Goal: Transaction & Acquisition: Purchase product/service

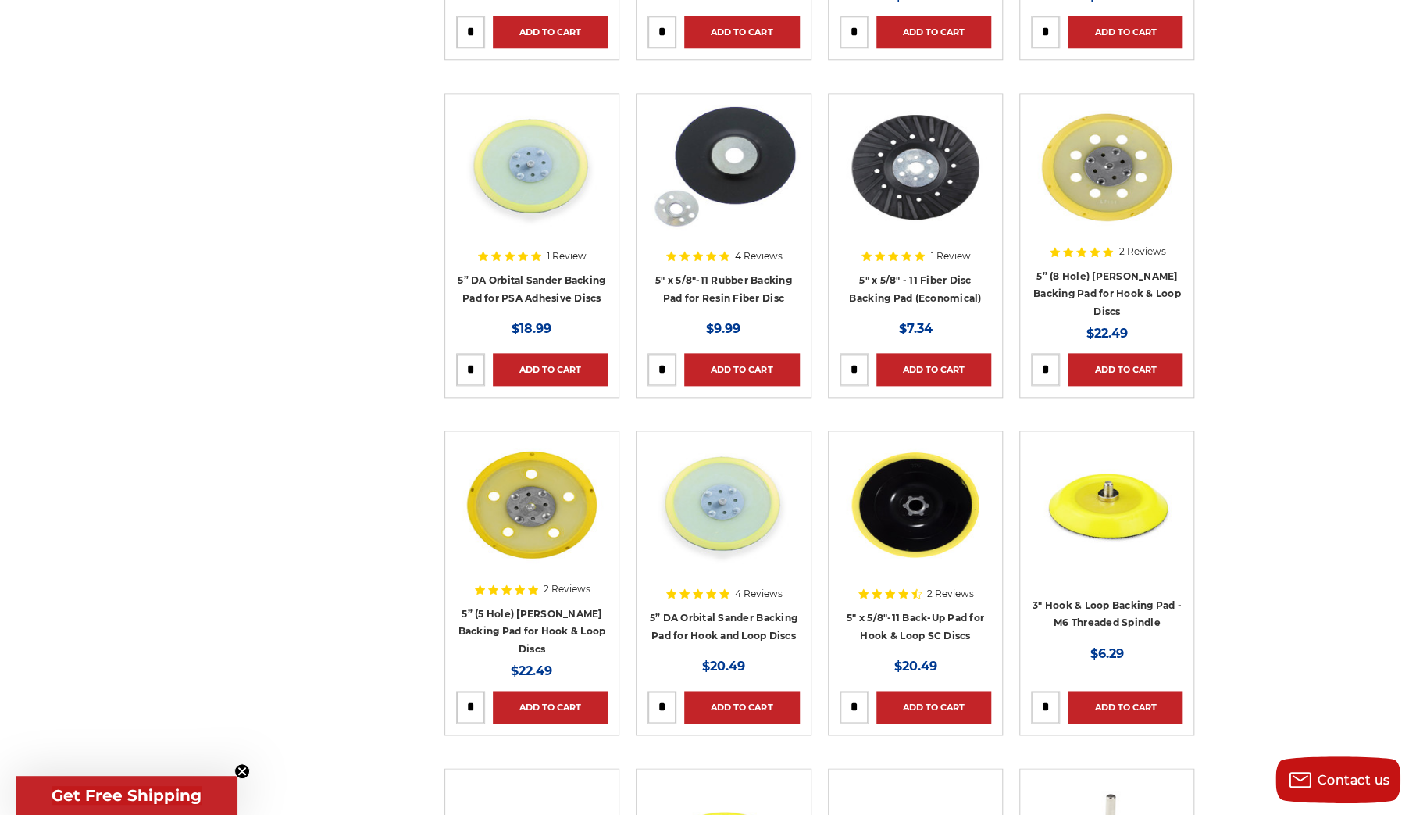
scroll to position [1015, 0]
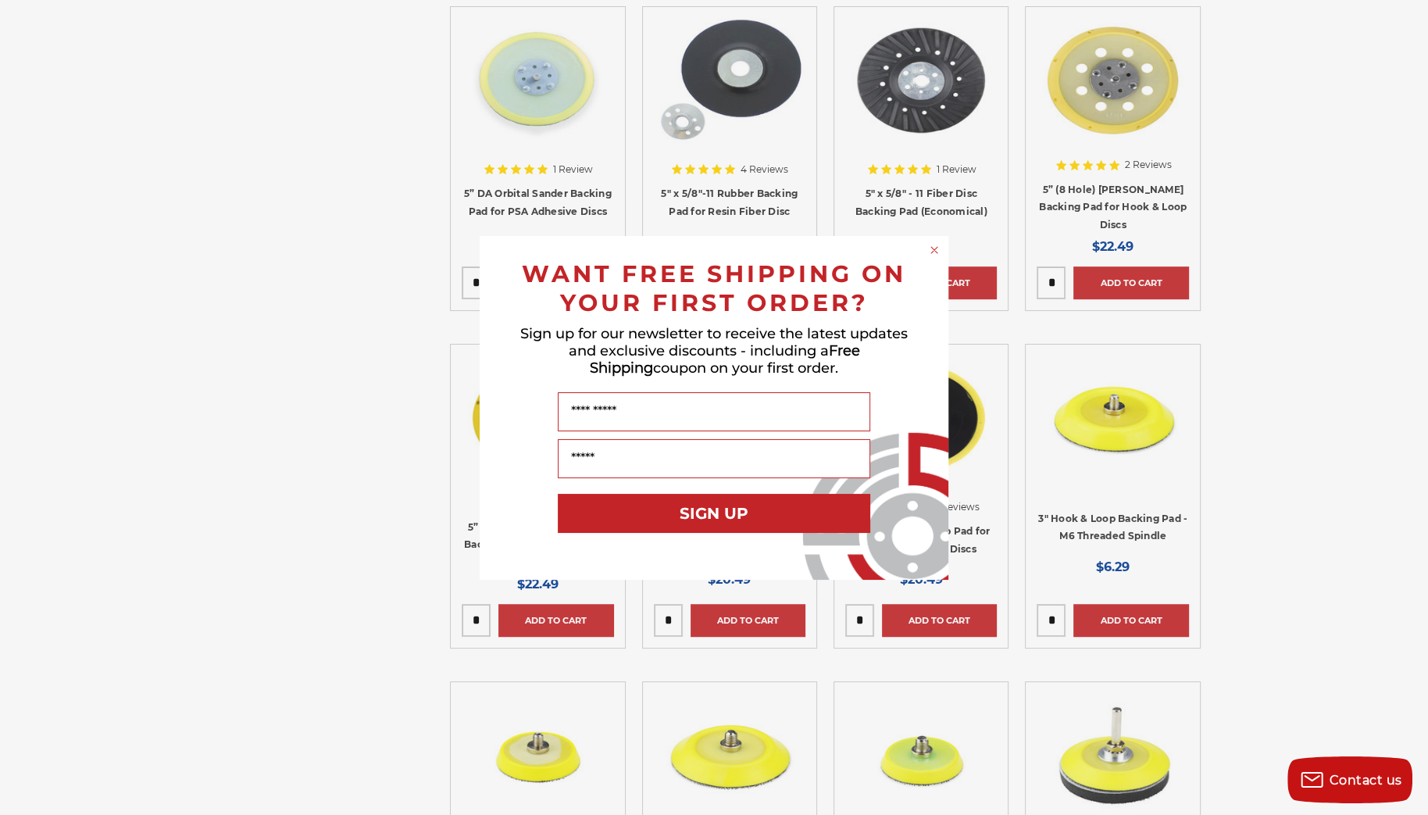
click at [934, 252] on circle "Close dialog" at bounding box center [934, 249] width 15 height 15
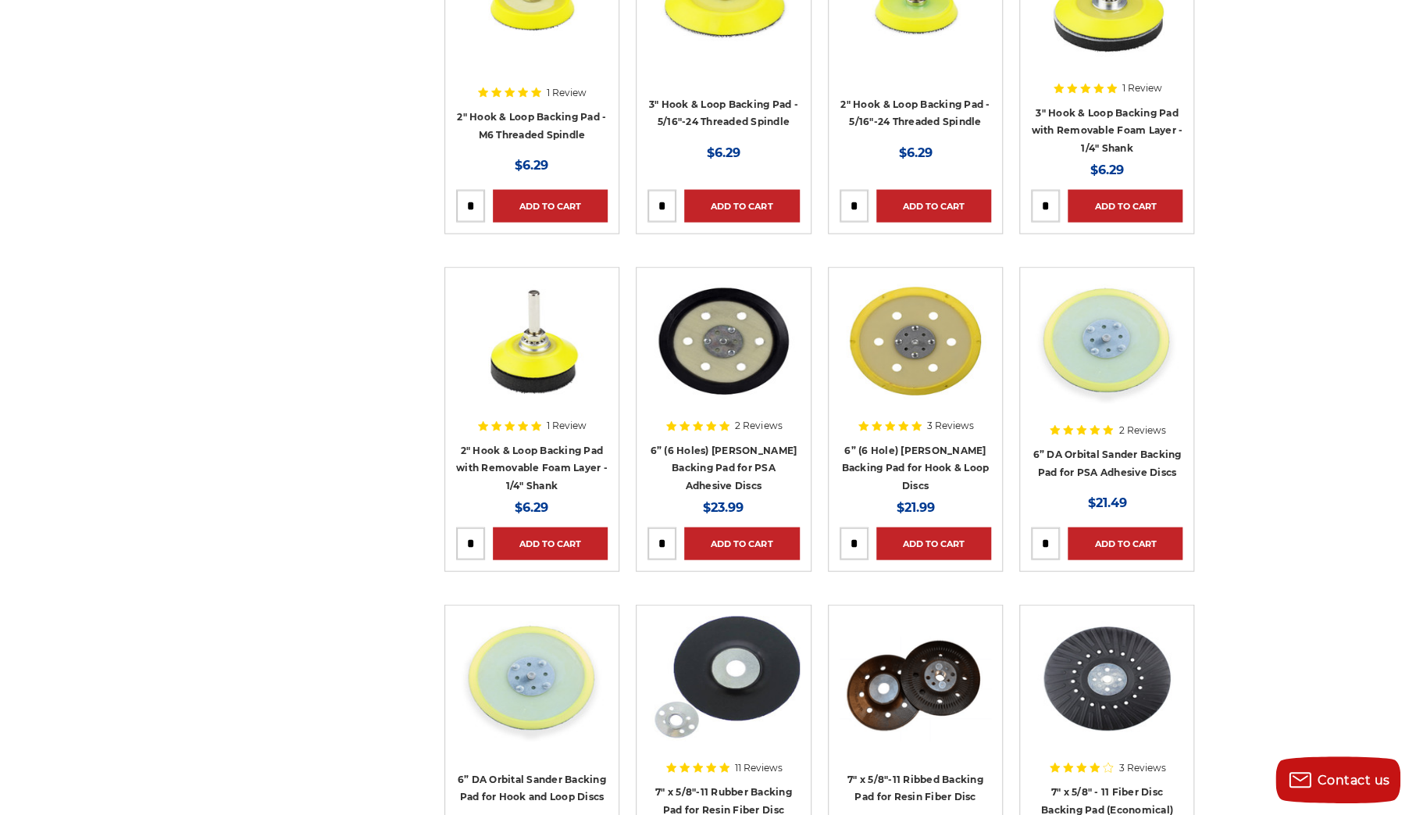
scroll to position [1718, 0]
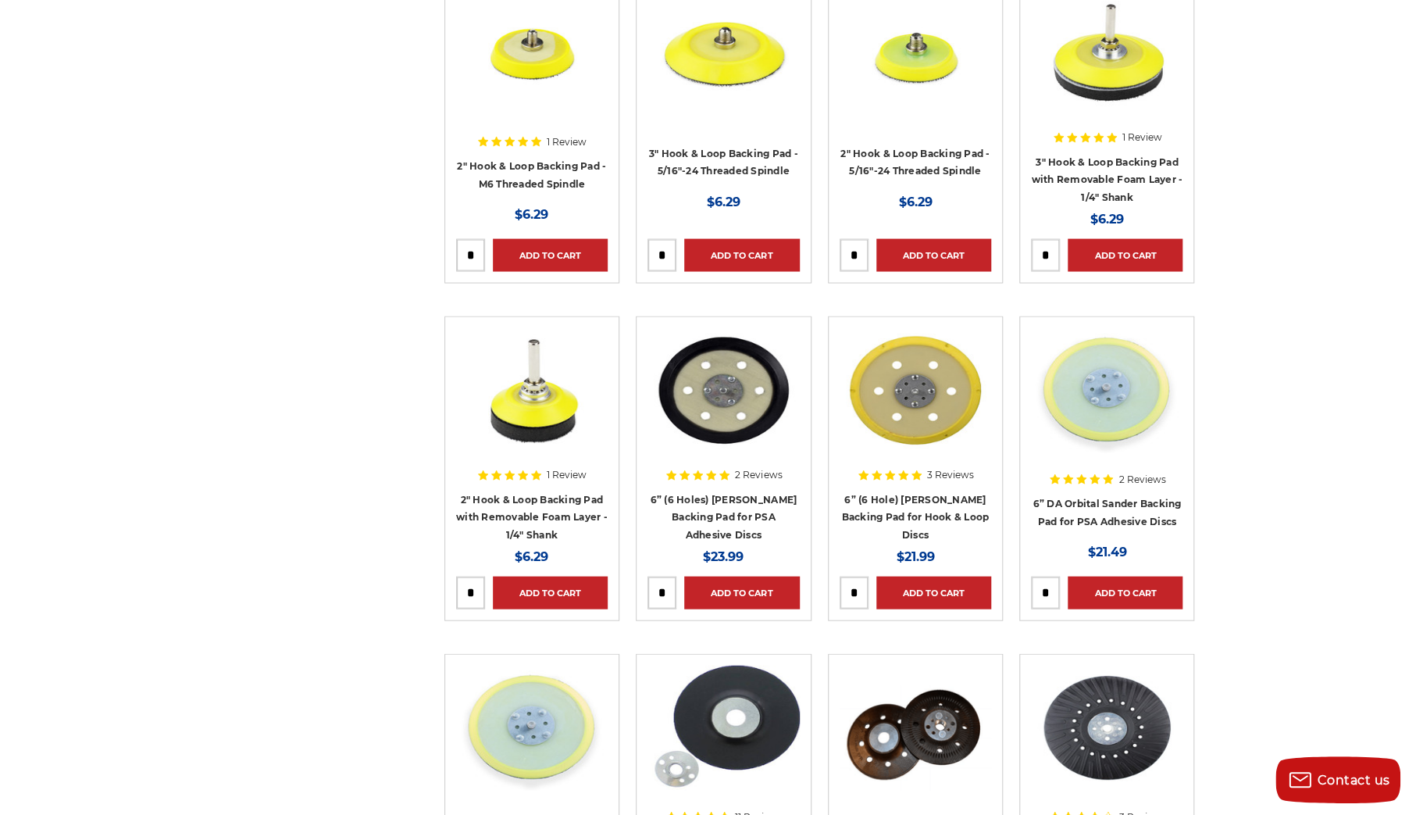
click at [721, 502] on div at bounding box center [723, 427] width 152 height 200
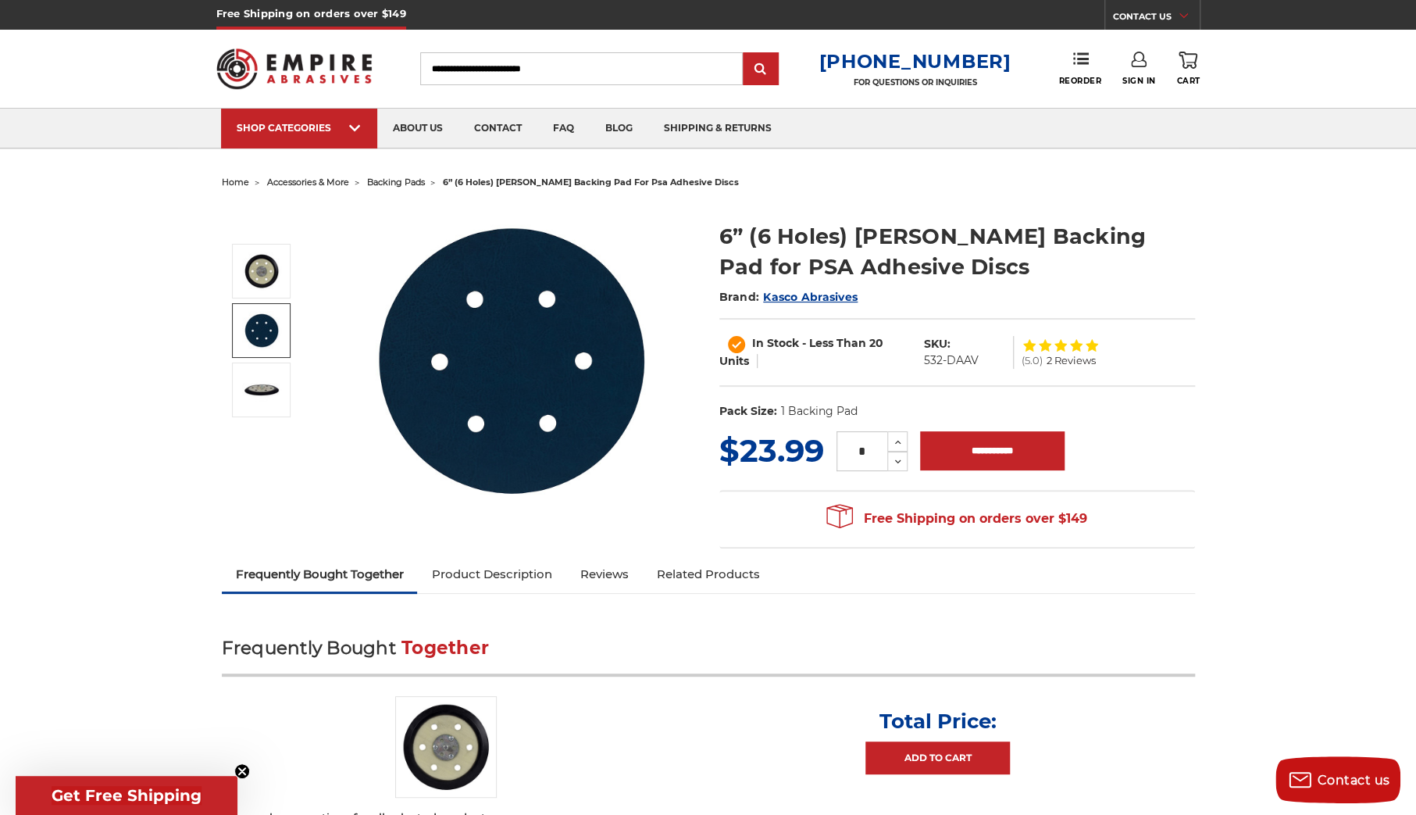
click at [268, 321] on img at bounding box center [261, 330] width 39 height 39
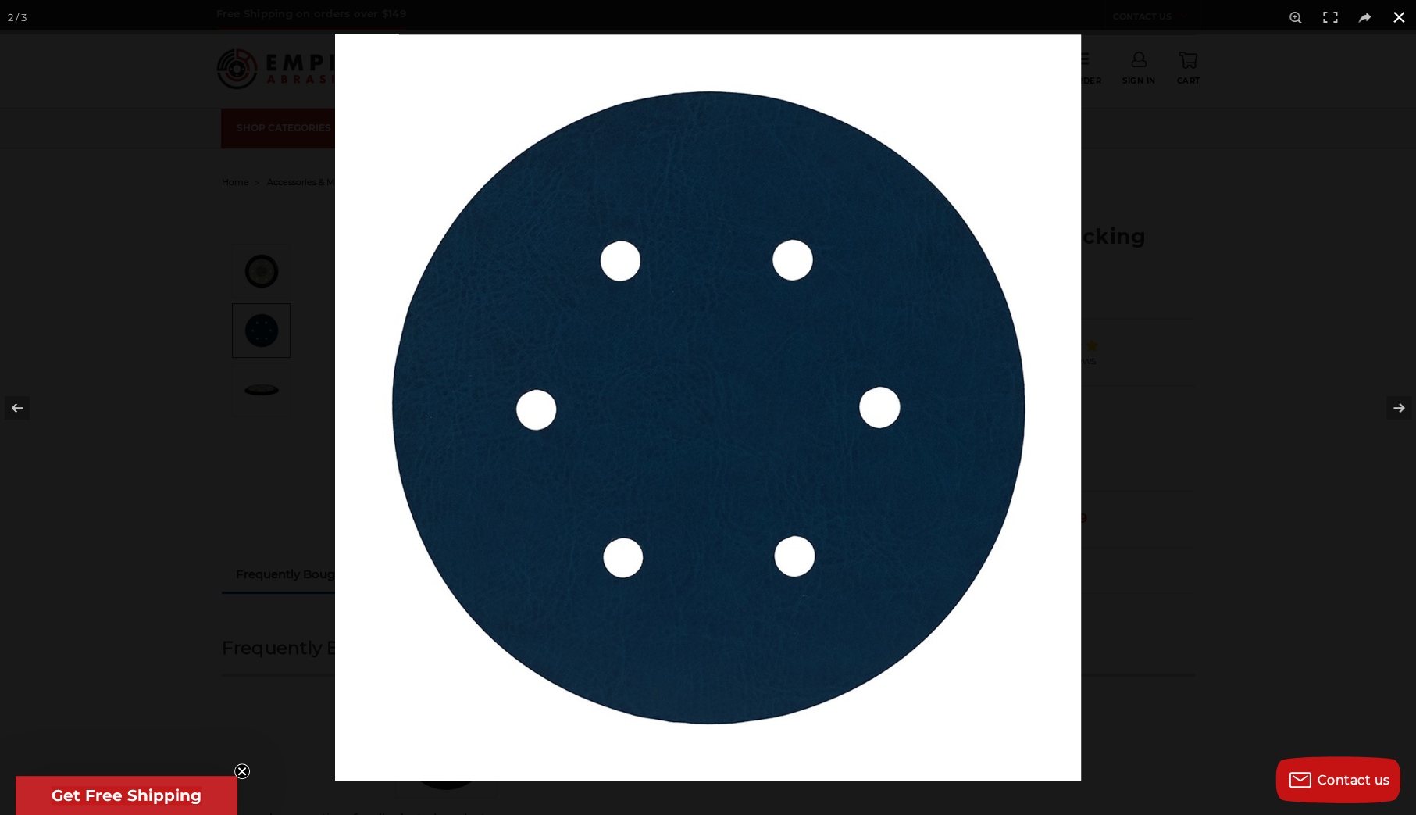
click at [1394, 12] on button at bounding box center [1399, 17] width 34 height 34
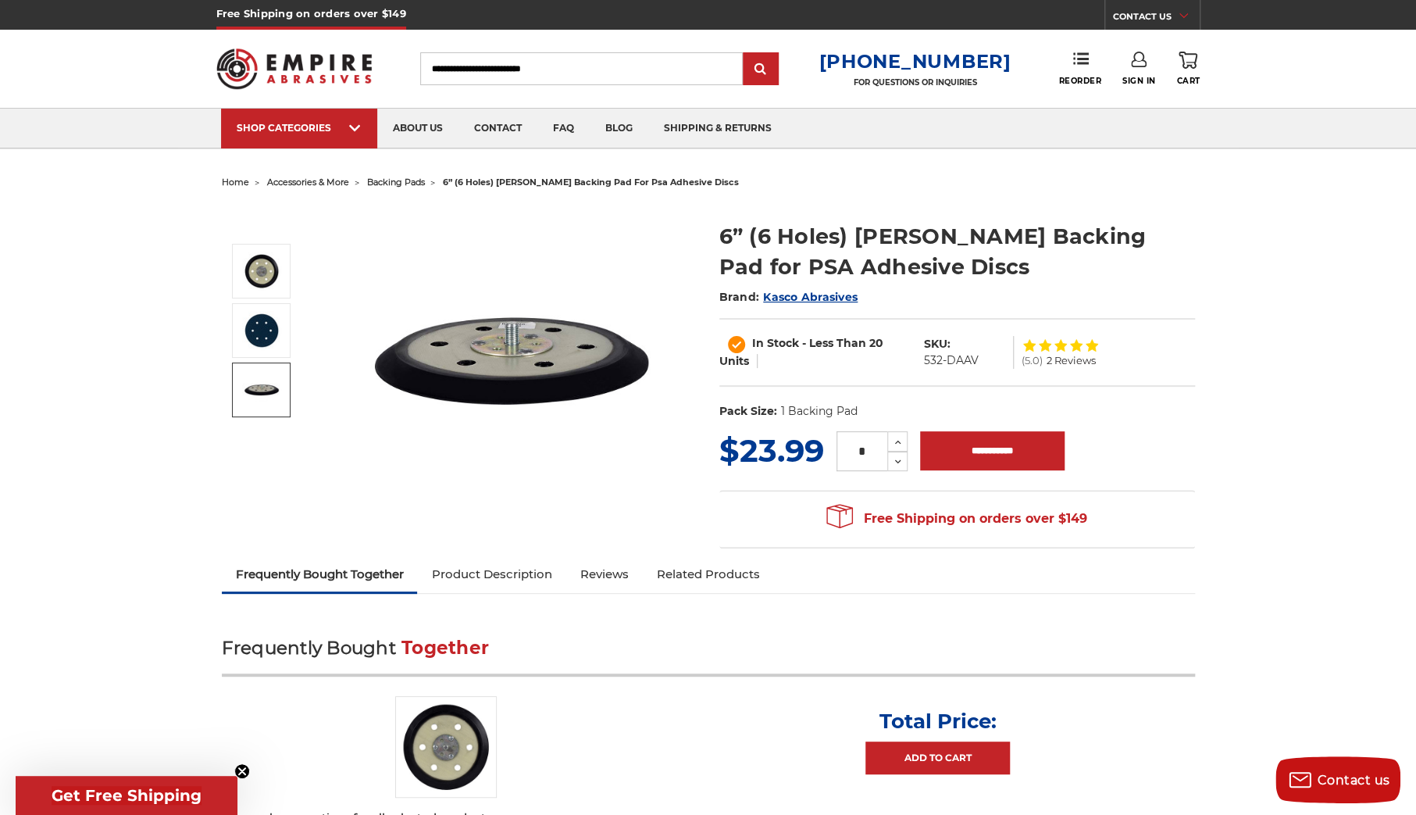
click at [271, 395] on img at bounding box center [261, 389] width 39 height 39
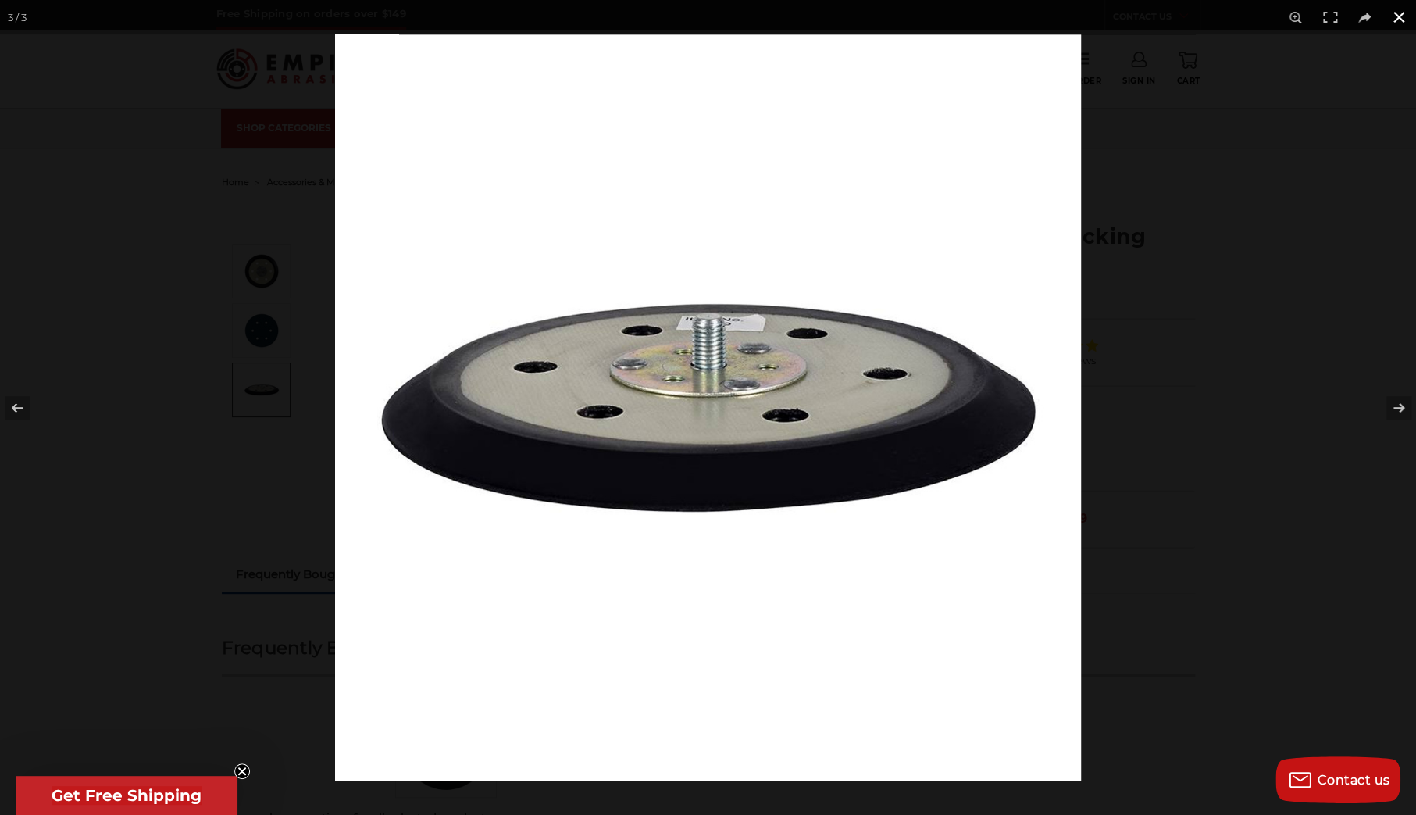
click at [1398, 20] on button at bounding box center [1399, 17] width 34 height 34
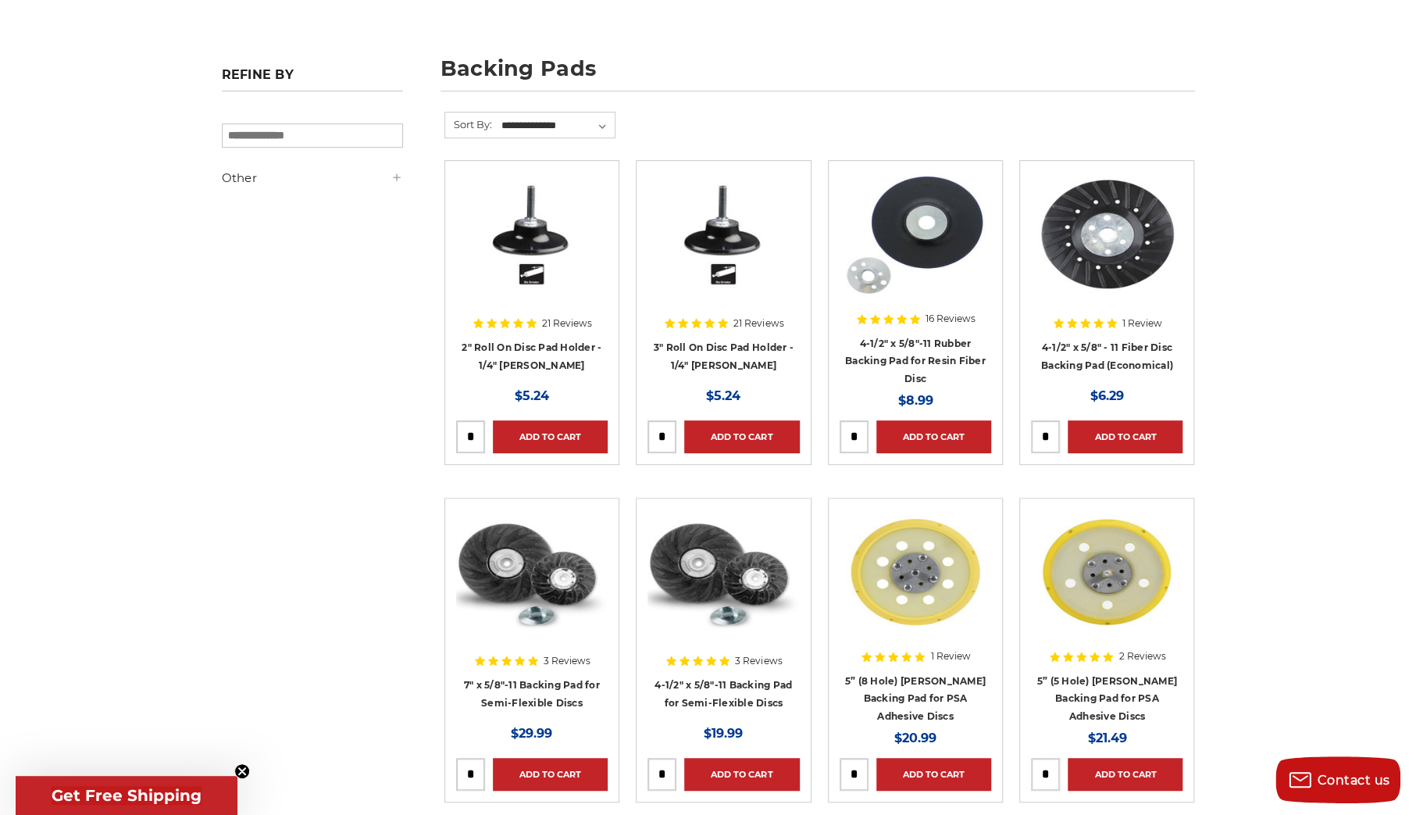
scroll to position [390, 0]
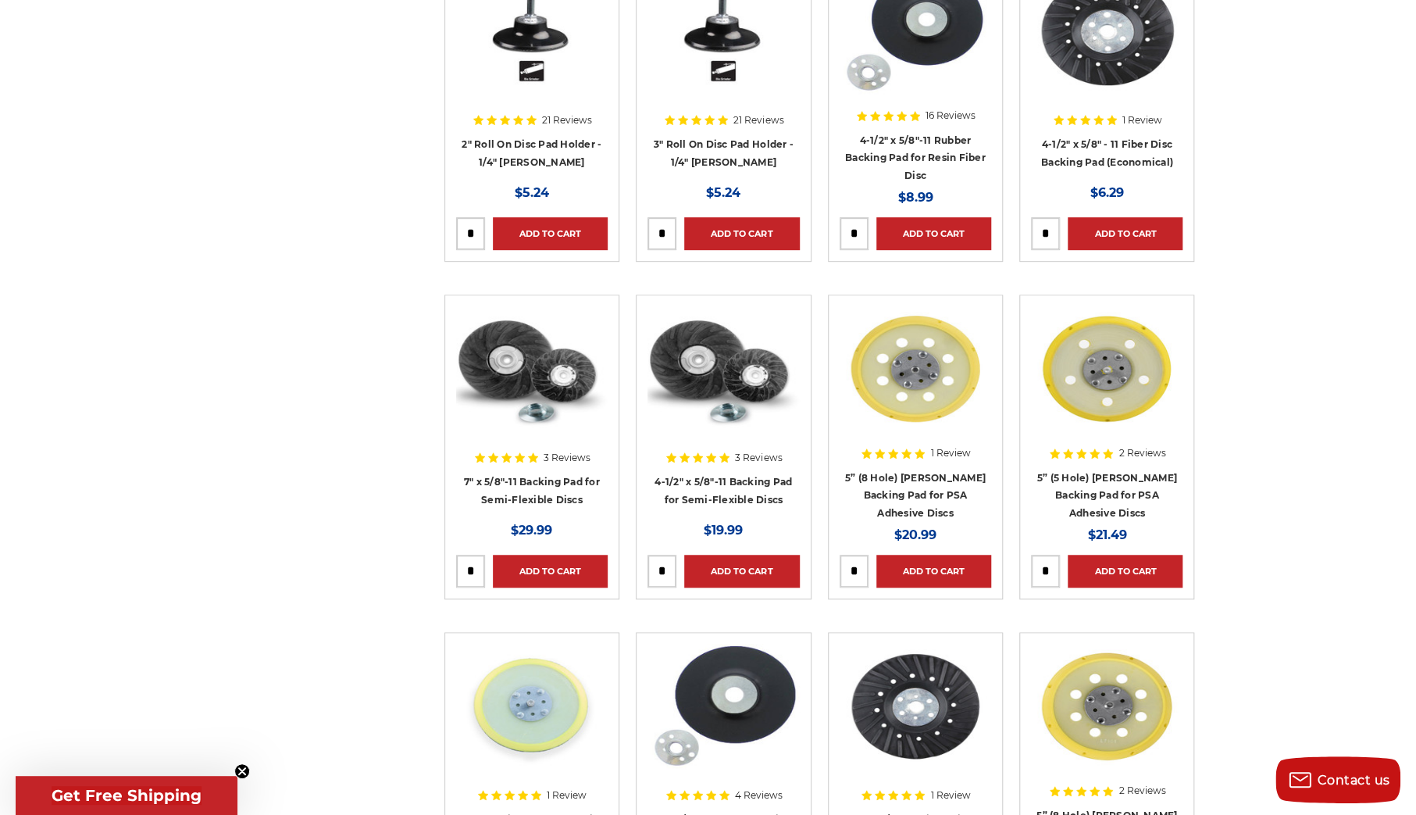
click at [914, 475] on div at bounding box center [916, 406] width 152 height 200
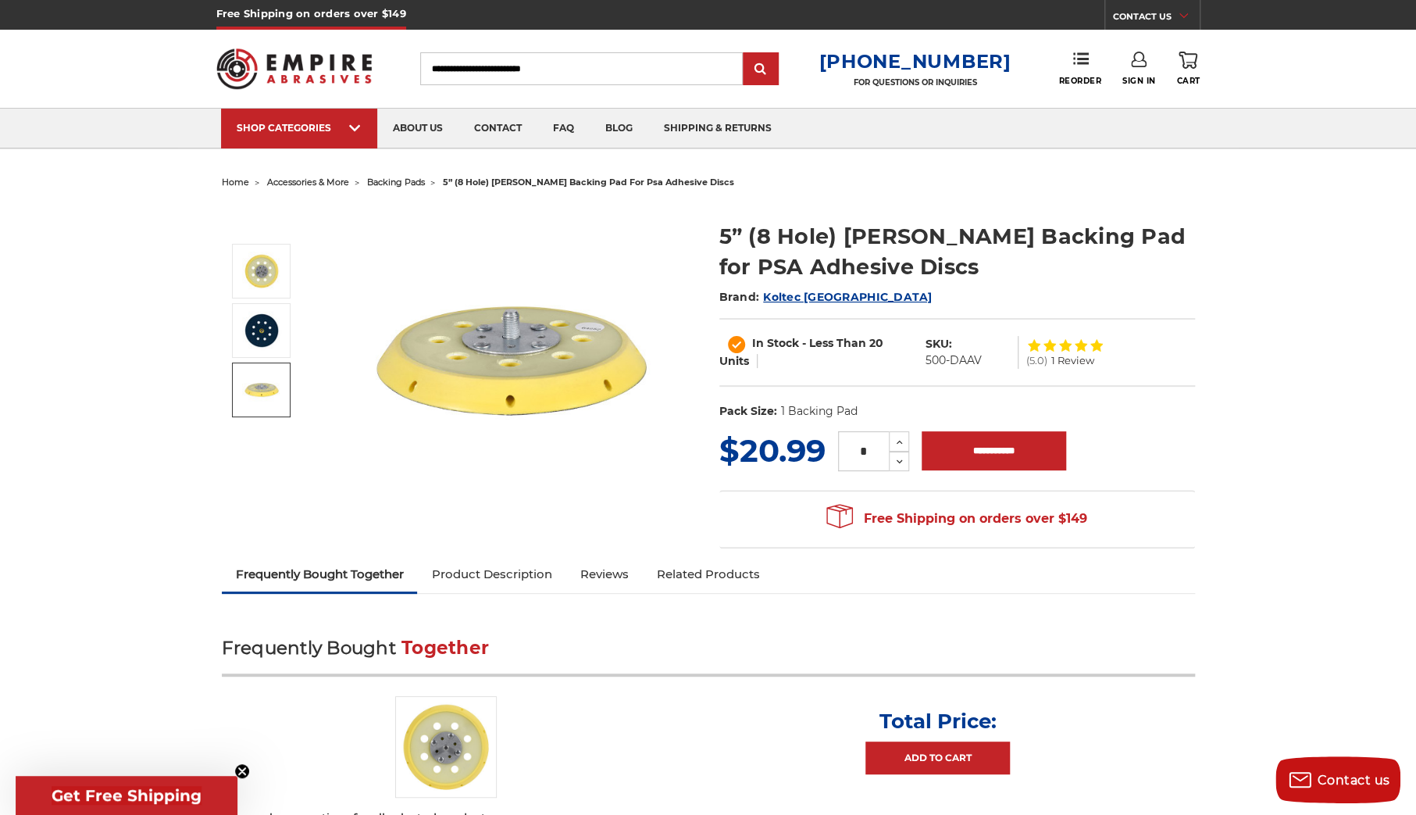
click at [270, 376] on img at bounding box center [261, 389] width 39 height 39
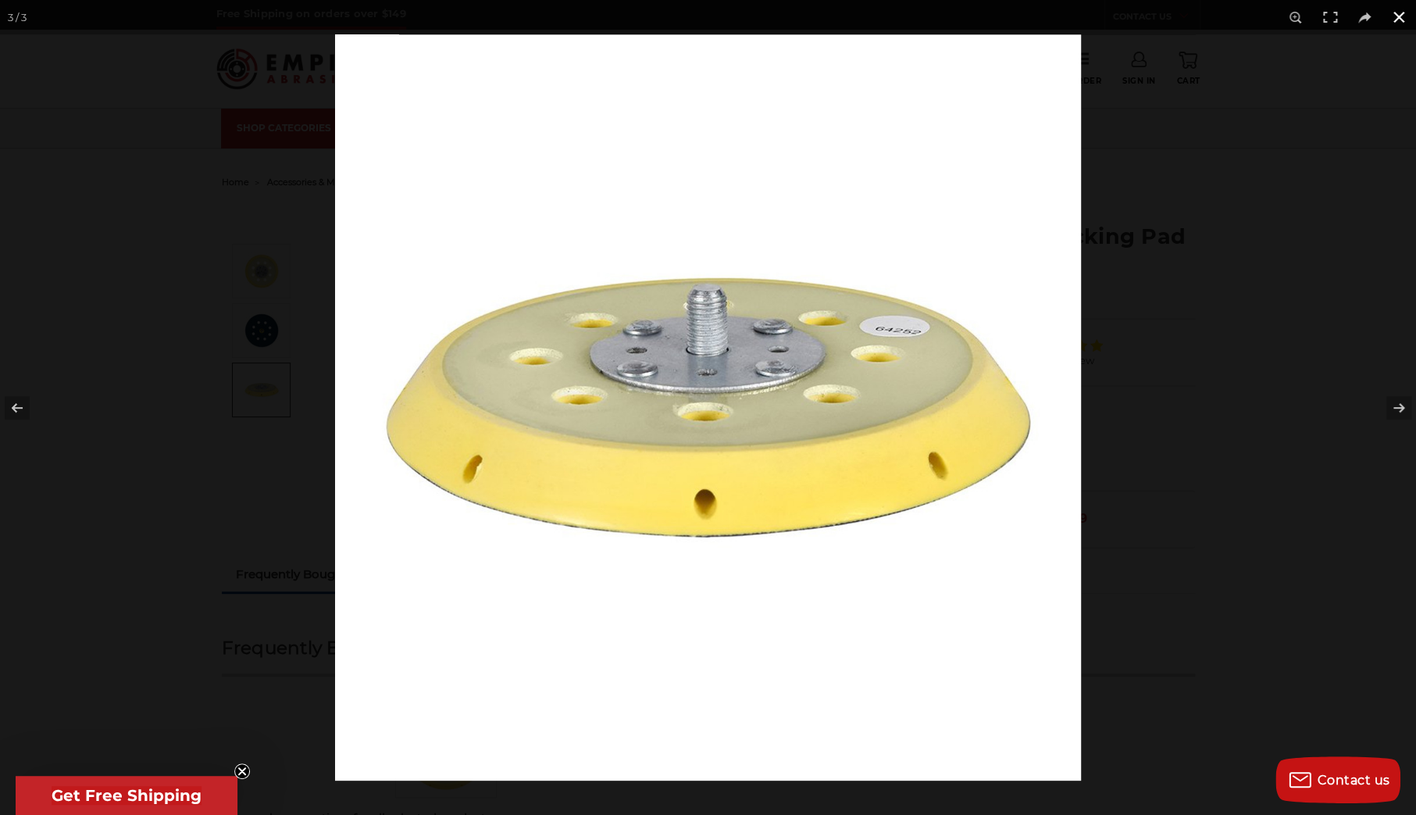
click at [1404, 12] on button at bounding box center [1399, 17] width 34 height 34
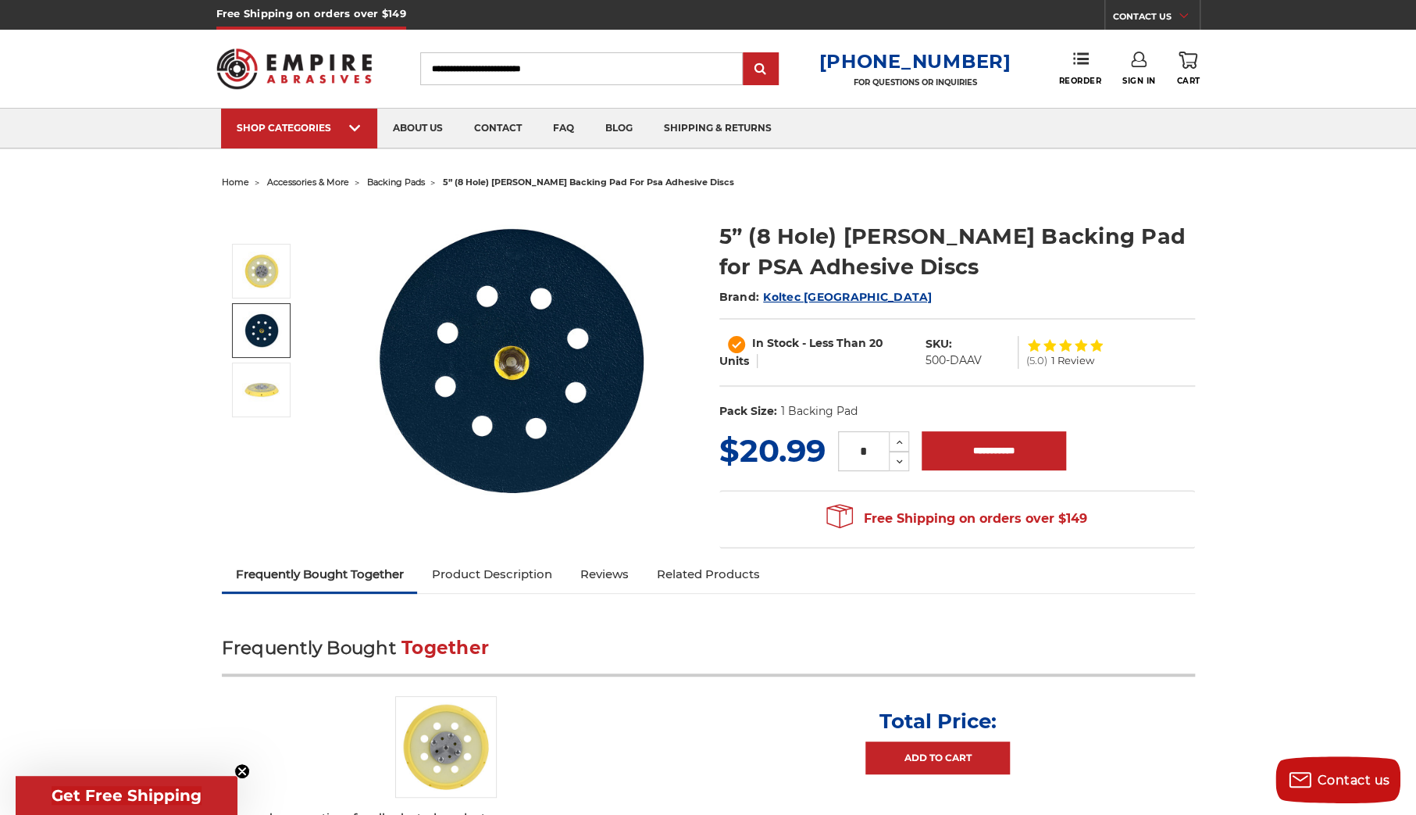
click at [240, 321] on link at bounding box center [261, 330] width 59 height 55
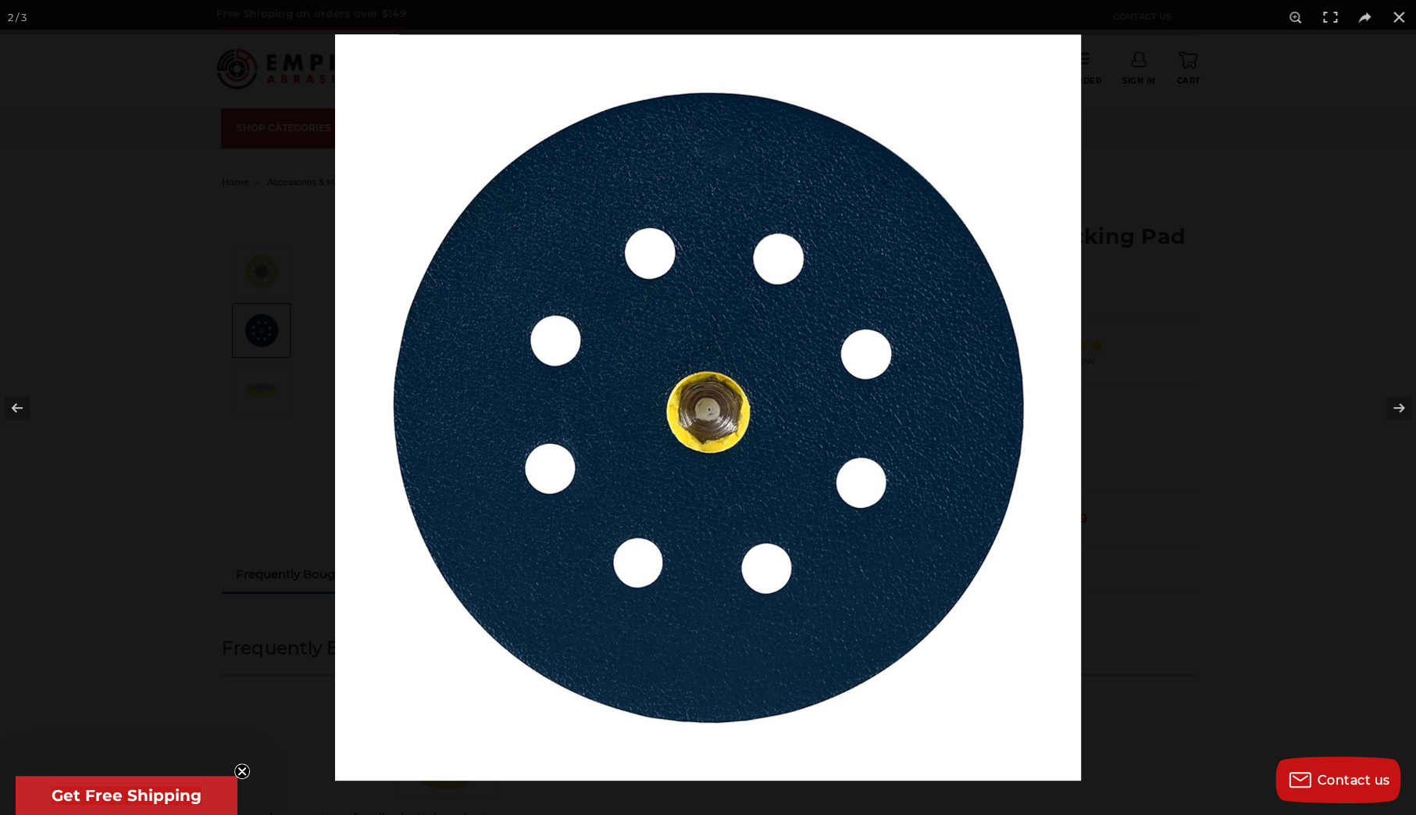
click at [264, 269] on div at bounding box center [708, 407] width 1416 height 815
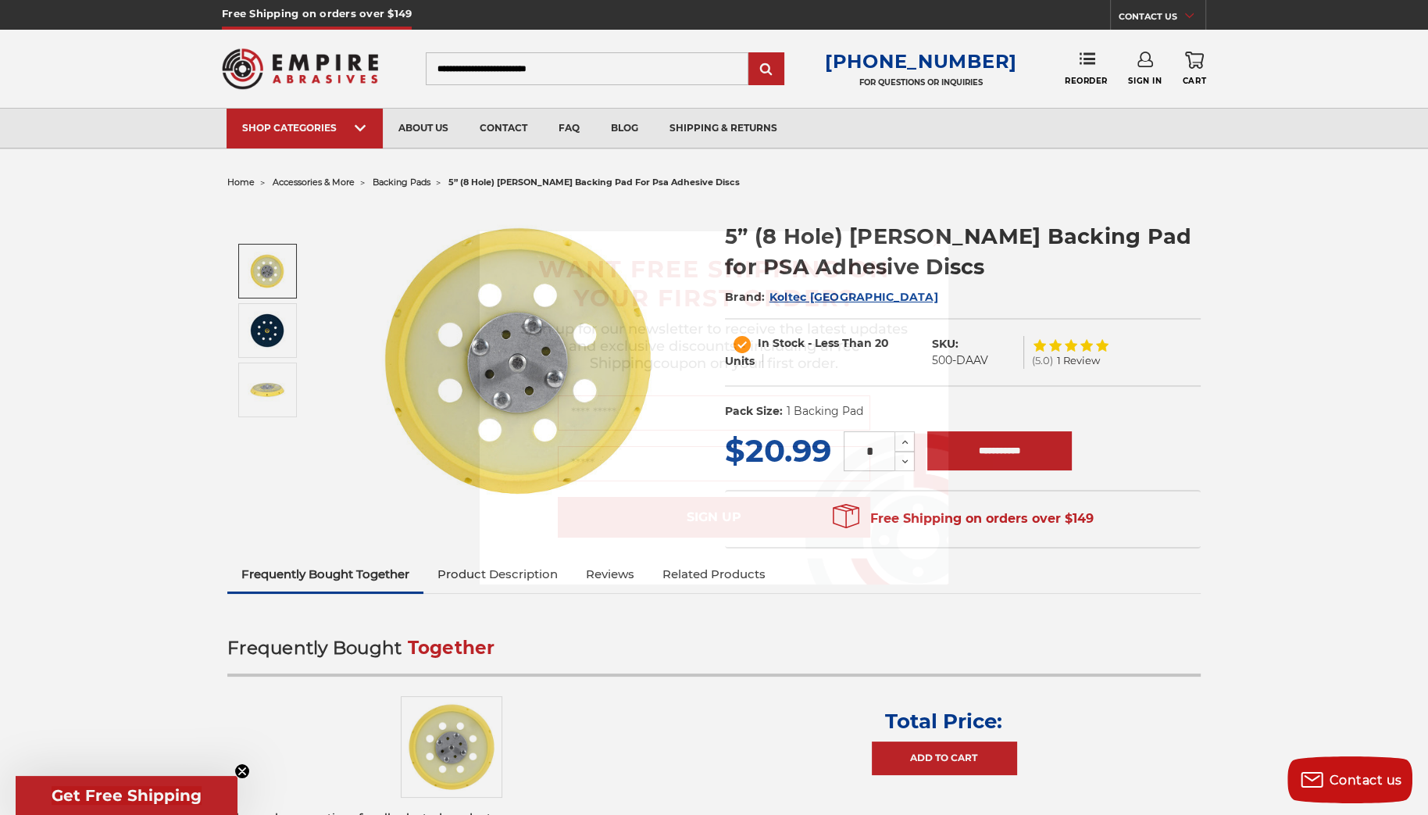
click at [940, 257] on form "WANT FREE SHIPPING ON YOUR FIRST ORDER? Sign up for our newsletter to receive t…" at bounding box center [714, 407] width 469 height 353
click at [929, 234] on form "WANT FREE SHIPPING ON YOUR FIRST ORDER? Sign up for our newsletter to receive t…" at bounding box center [714, 407] width 469 height 353
click at [936, 242] on icon "Close dialog" at bounding box center [936, 243] width 6 height 6
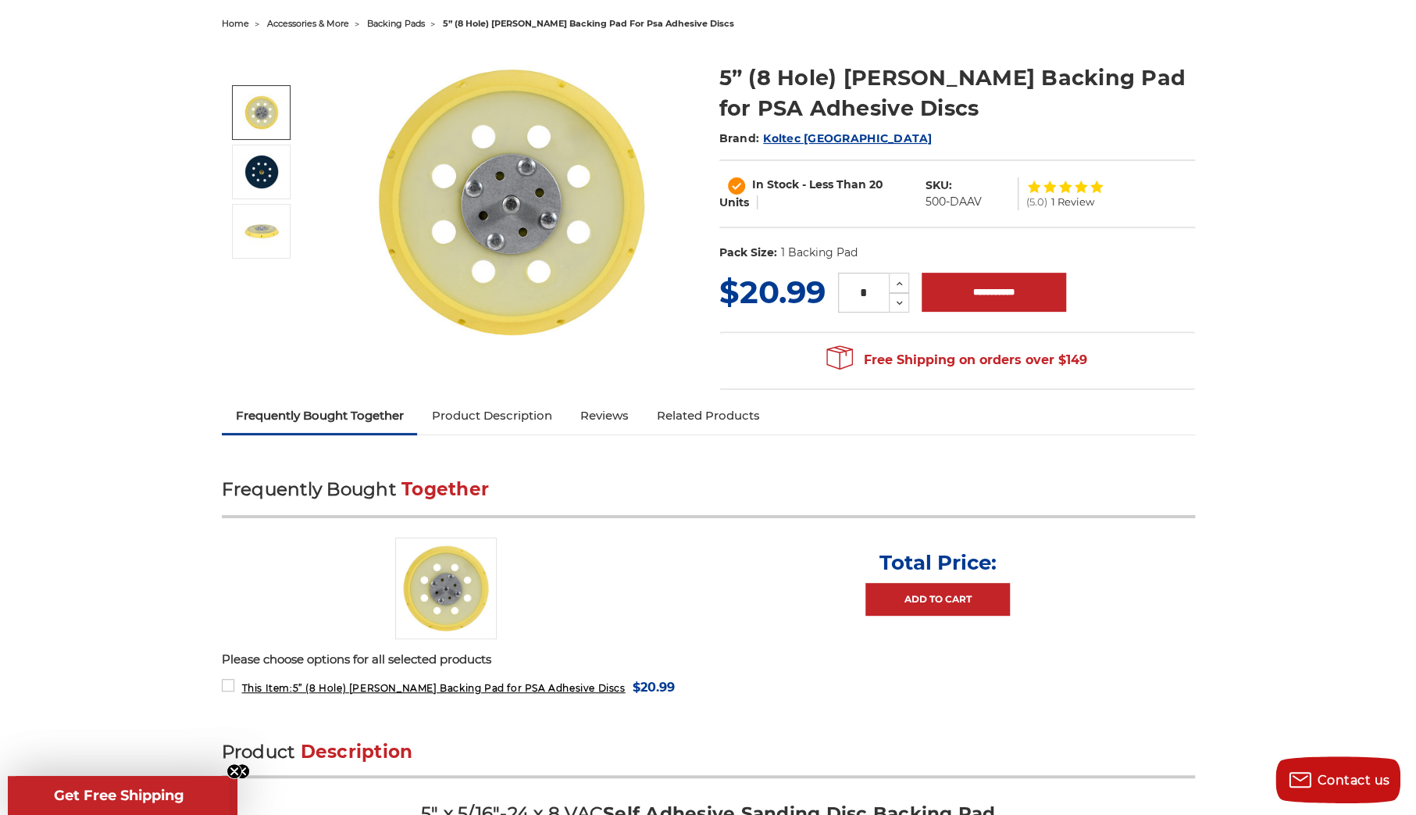
scroll to position [155, 0]
